Goal: Book appointment/travel/reservation

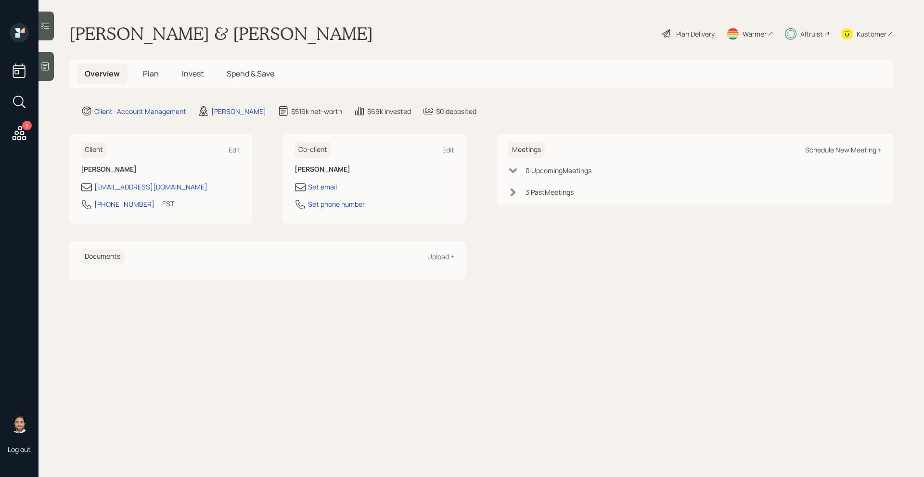
click at [821, 150] on div "Schedule New Meeting +" at bounding box center [843, 149] width 76 height 9
select select "bffa7908-1b2a-4c79-9bb6-f0ec9aed22d3"
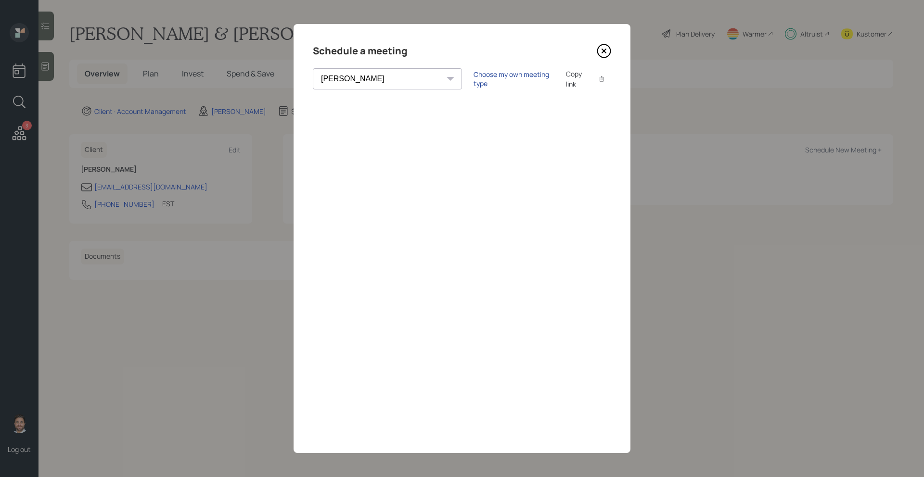
click at [473, 82] on div "Choose my own meeting type" at bounding box center [513, 79] width 81 height 18
